Goal: Information Seeking & Learning: Learn about a topic

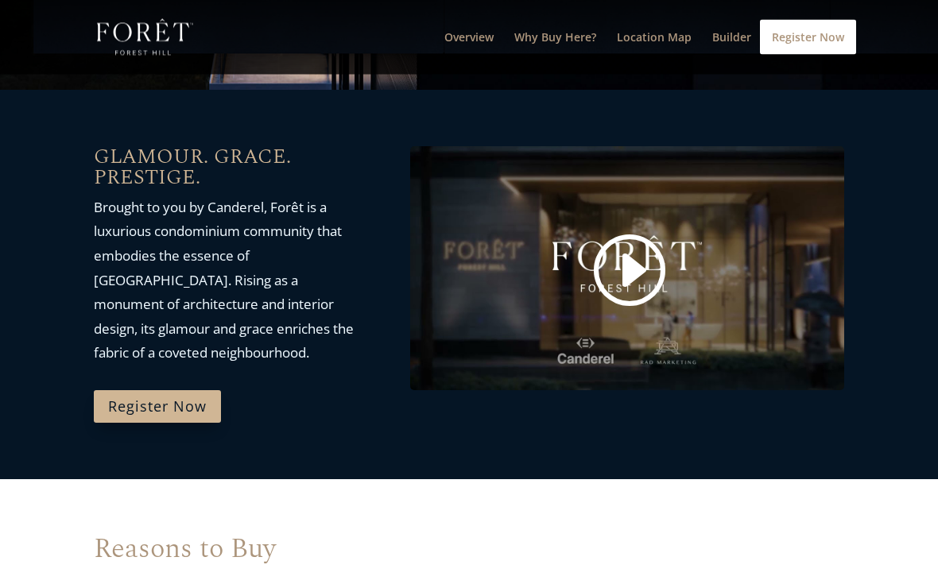
scroll to position [628, 0]
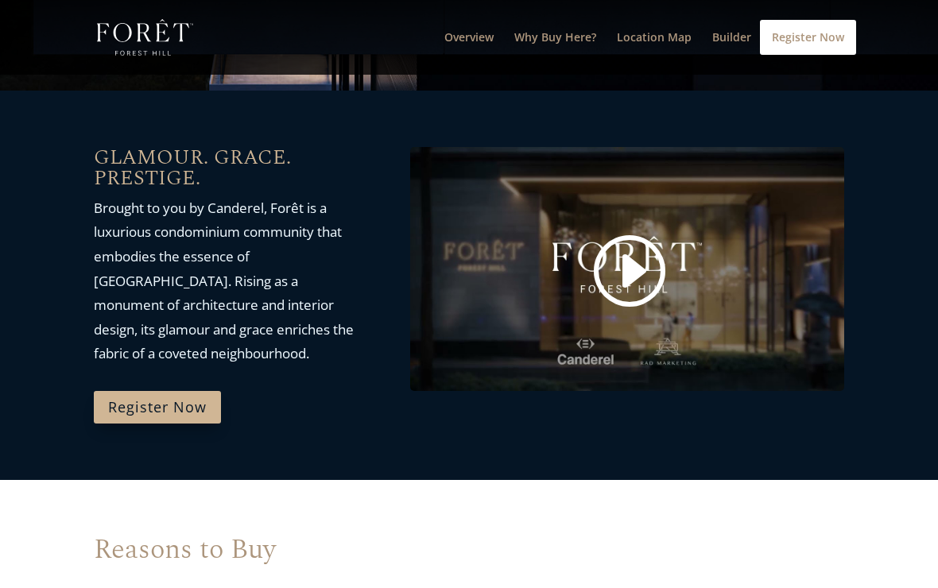
click at [632, 274] on link at bounding box center [627, 271] width 76 height 80
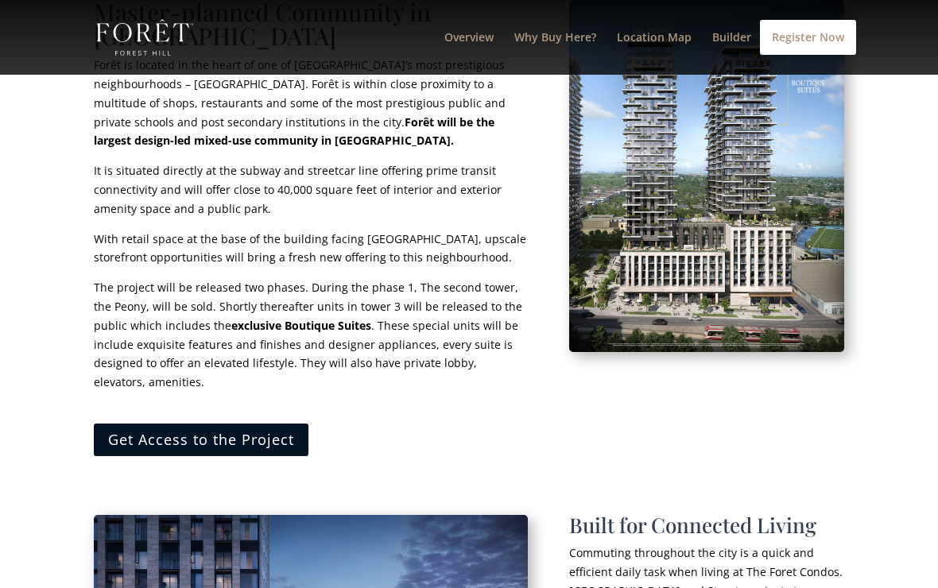
click at [151, 424] on link "Get Access to the Project" at bounding box center [201, 440] width 215 height 33
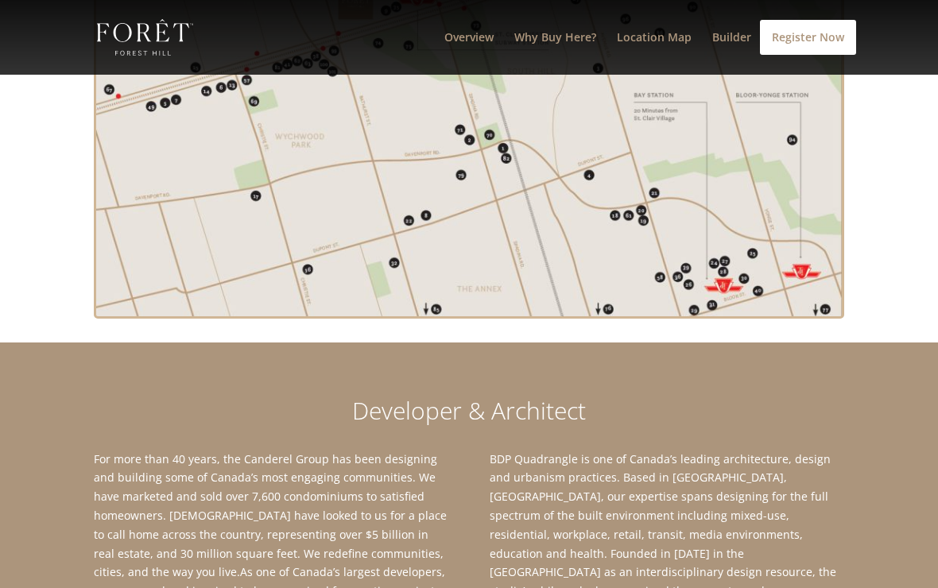
scroll to position [2841, 0]
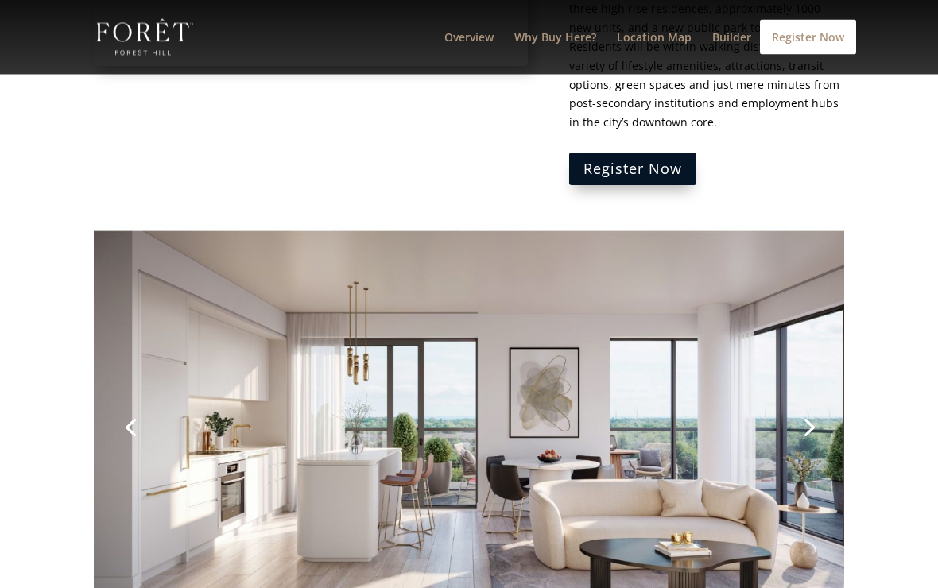
scroll to position [1988, 0]
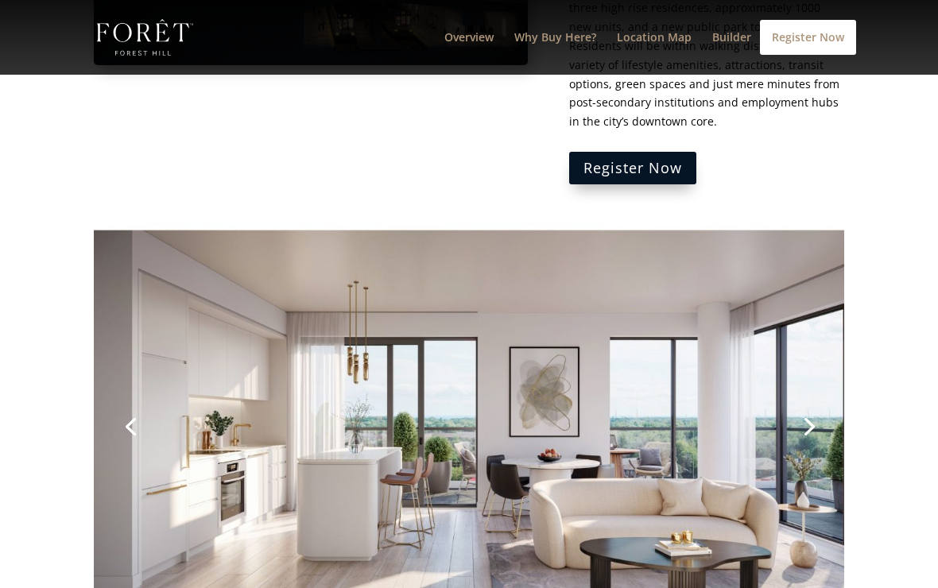
click at [683, 406] on link "Next" at bounding box center [808, 425] width 38 height 38
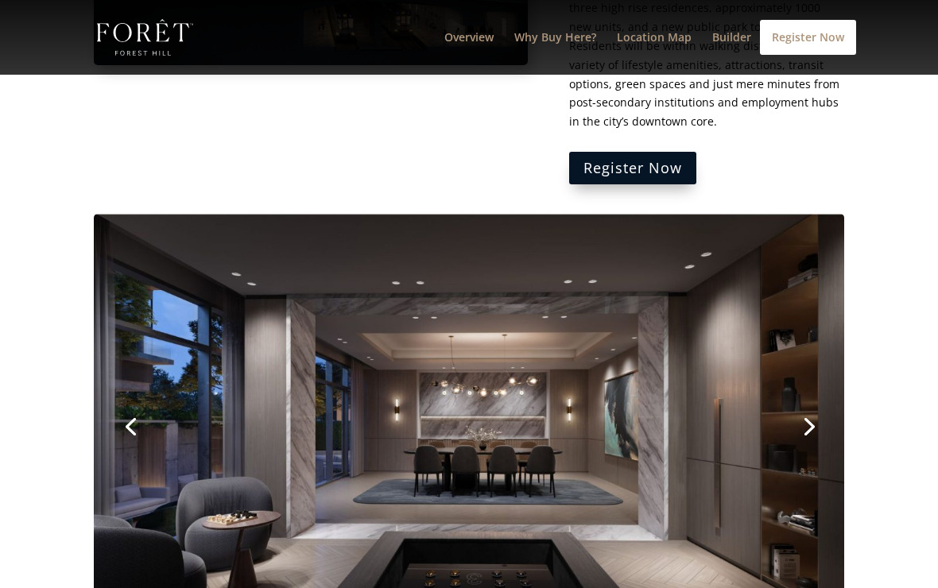
click at [683, 406] on link "Next" at bounding box center [808, 425] width 38 height 38
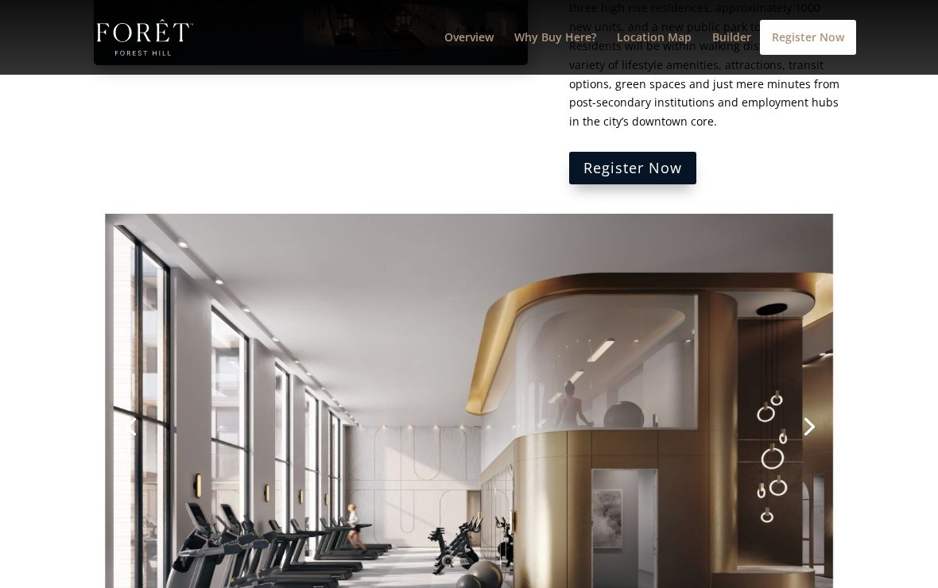
click at [683, 406] on link "Next" at bounding box center [808, 425] width 38 height 38
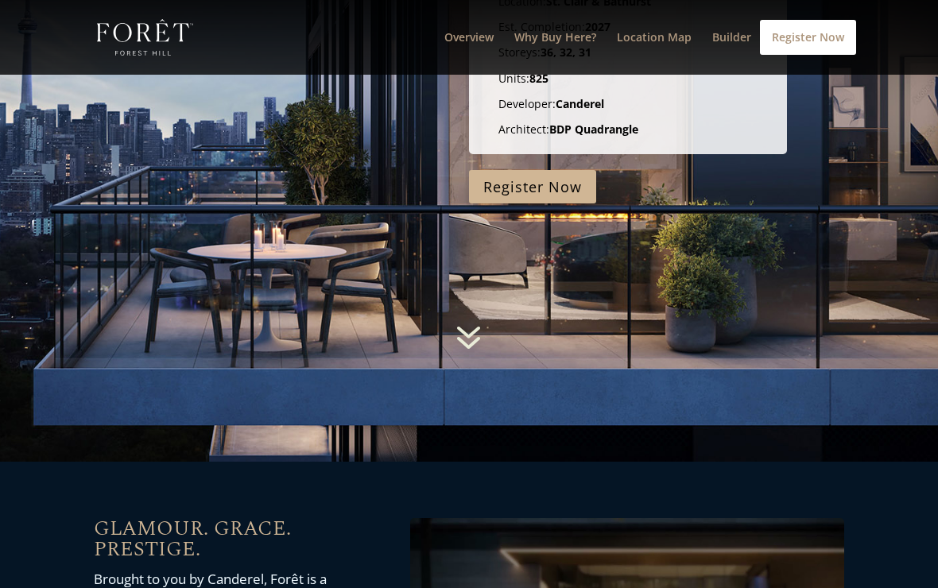
scroll to position [0, 0]
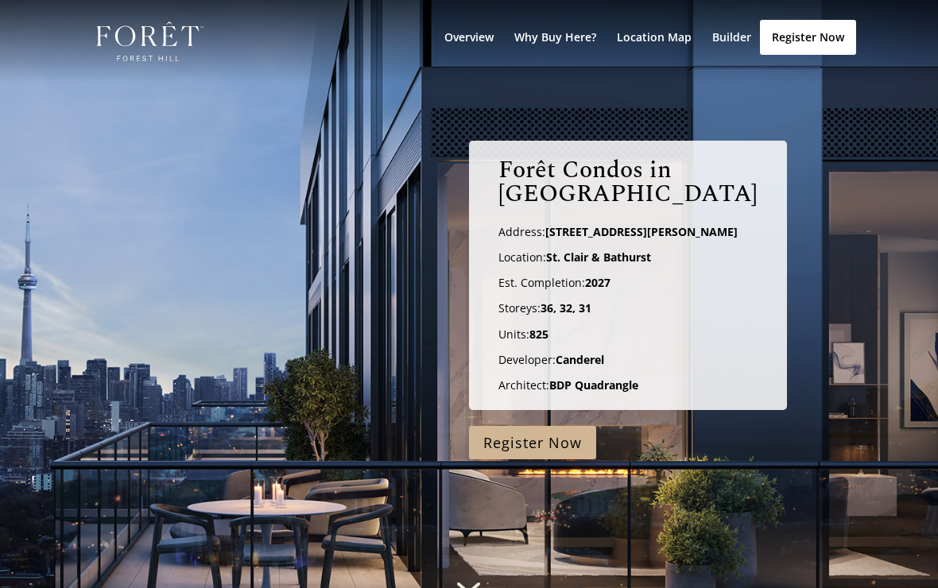
click at [571, 44] on link "Why Buy Here?" at bounding box center [555, 57] width 82 height 51
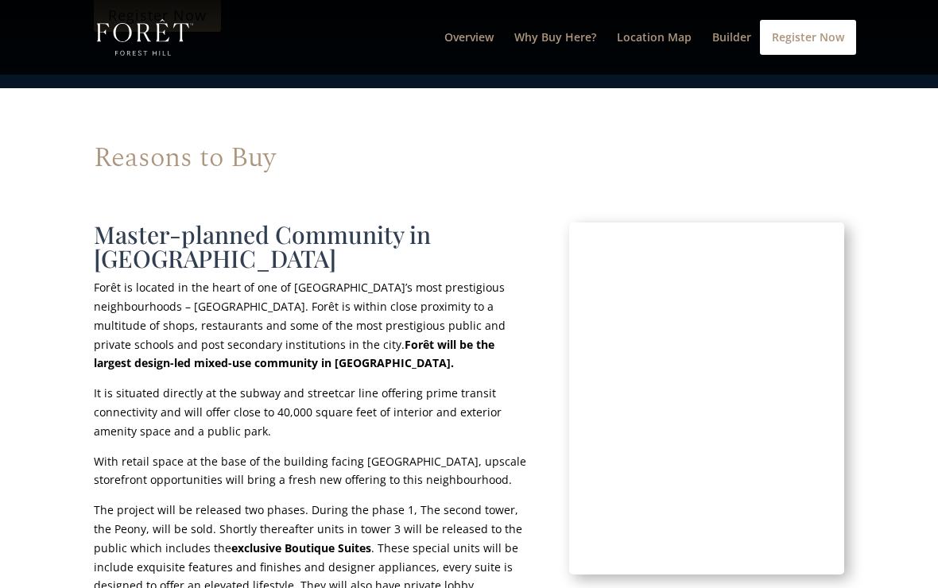
scroll to position [1024, 0]
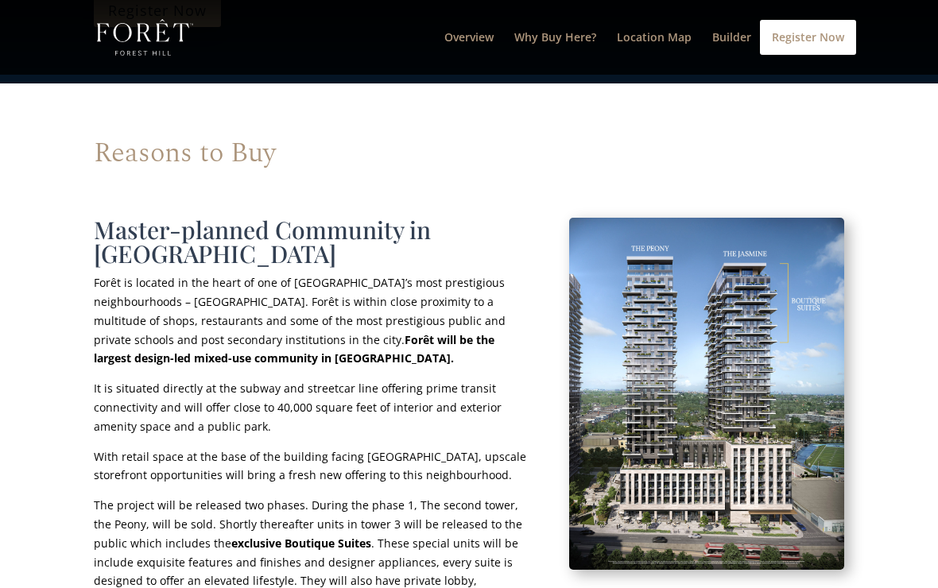
click at [679, 46] on link "Location Map" at bounding box center [654, 53] width 75 height 43
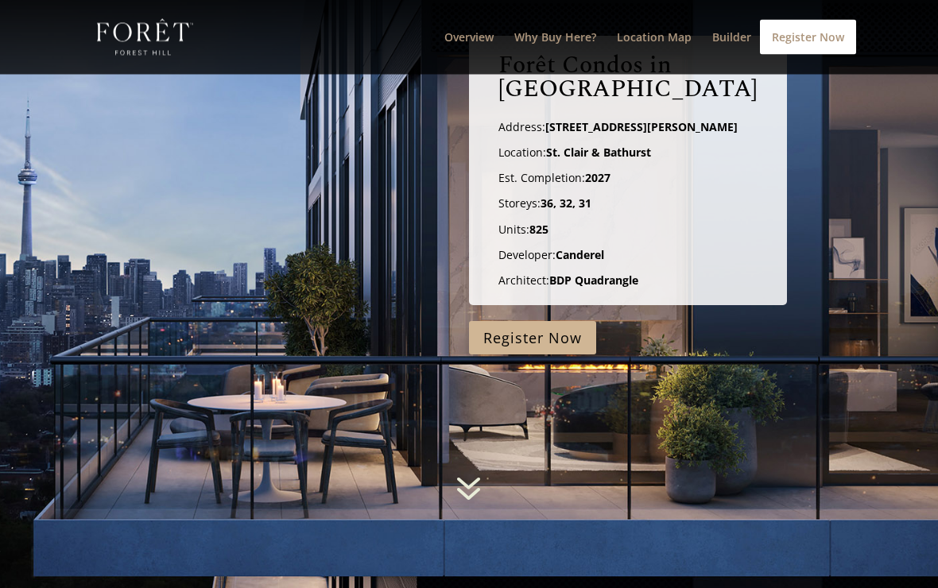
scroll to position [0, 0]
